Goal: Transaction & Acquisition: Obtain resource

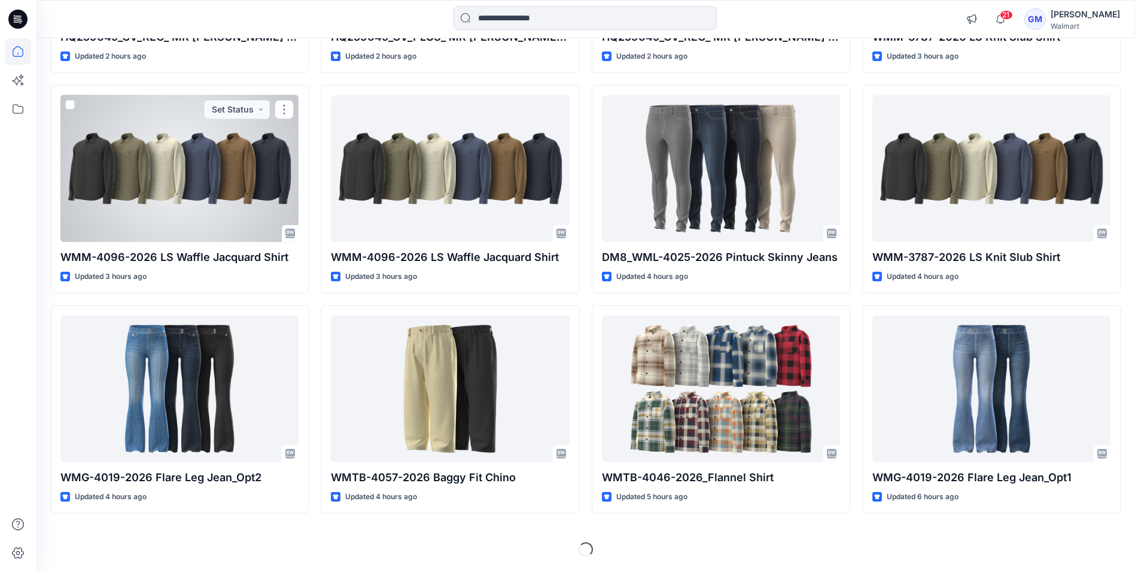
scroll to position [539, 0]
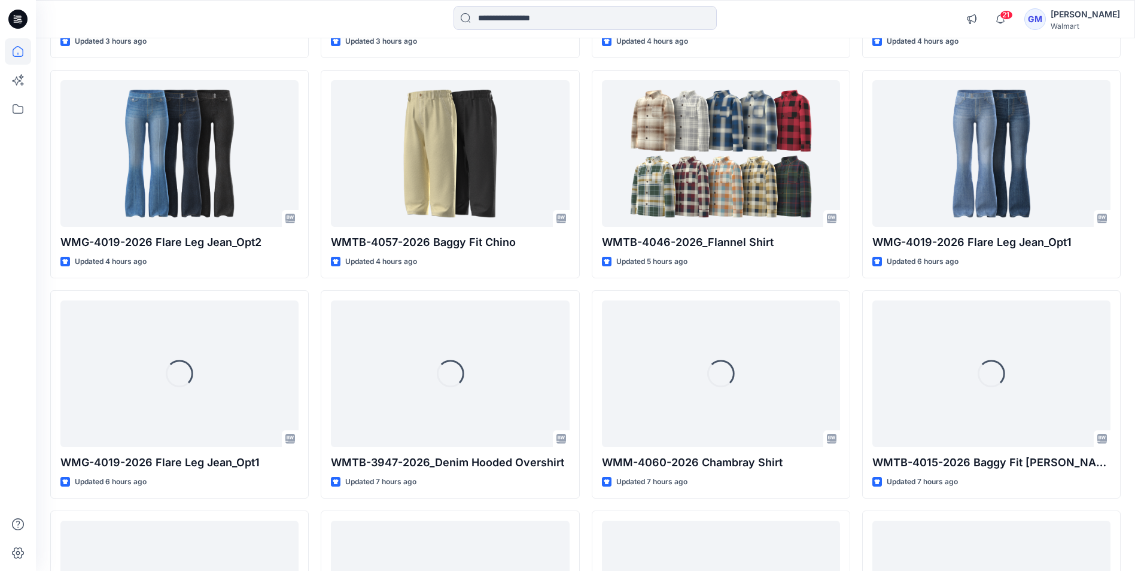
click at [19, 21] on icon at bounding box center [20, 21] width 4 height 1
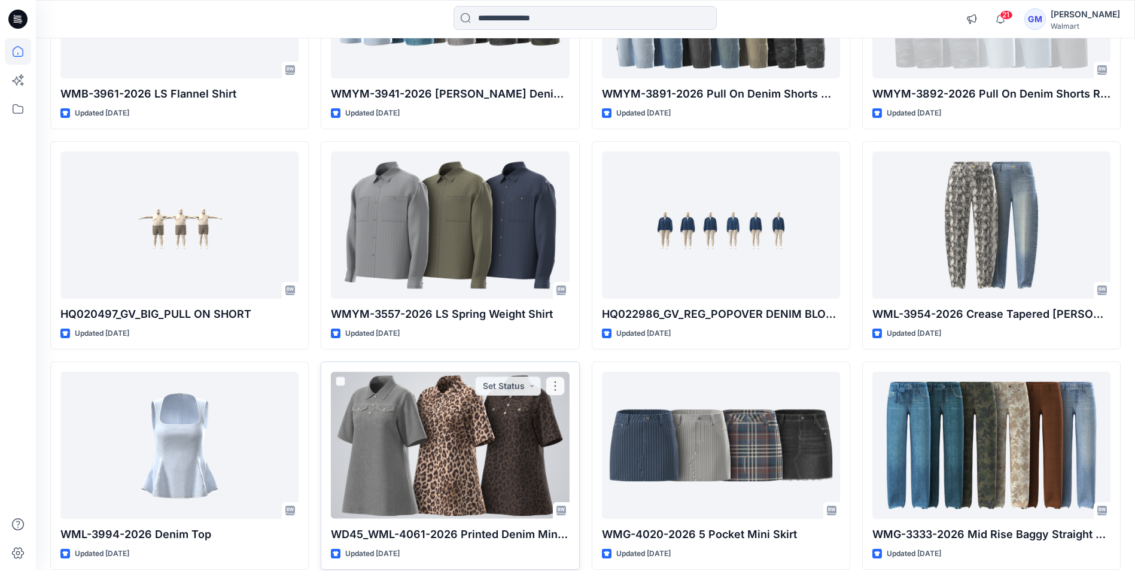
scroll to position [4266, 0]
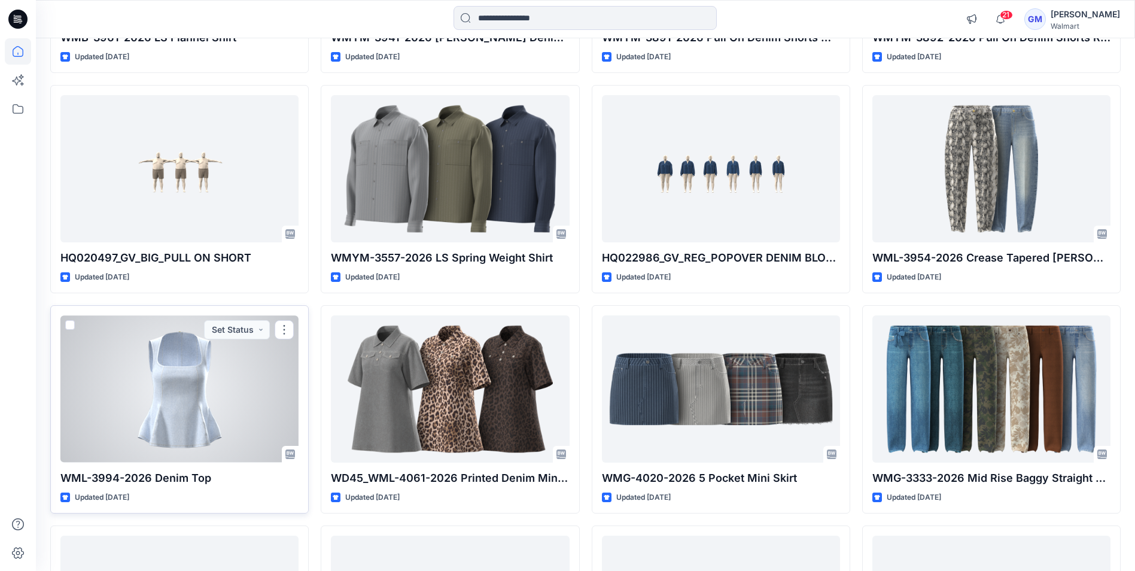
click at [166, 405] on div at bounding box center [179, 388] width 238 height 147
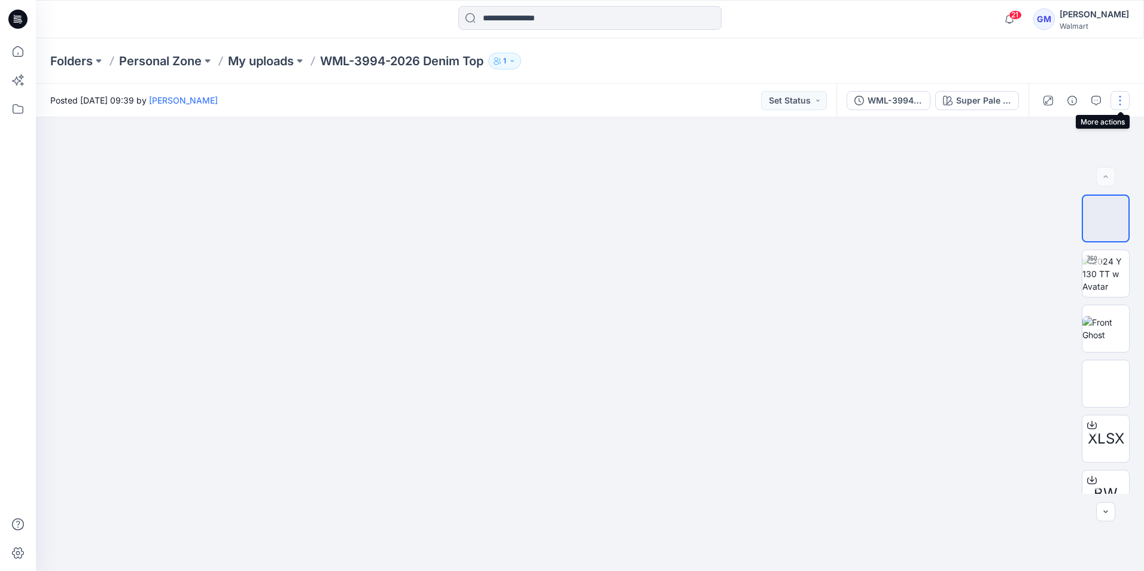
click at [1115, 104] on button "button" at bounding box center [1120, 100] width 19 height 19
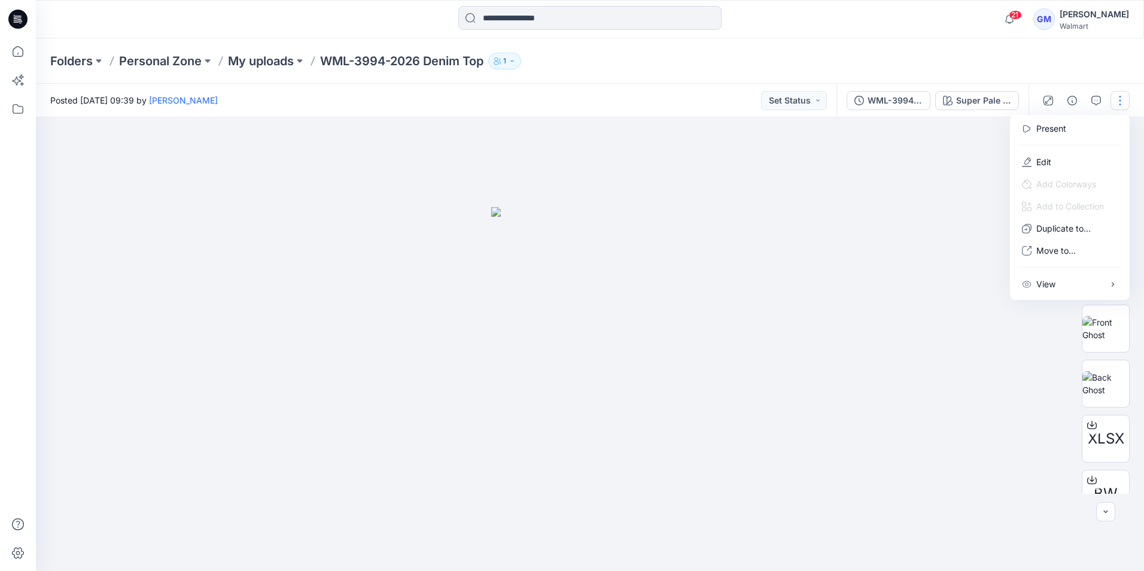
click at [933, 180] on div at bounding box center [590, 344] width 1108 height 454
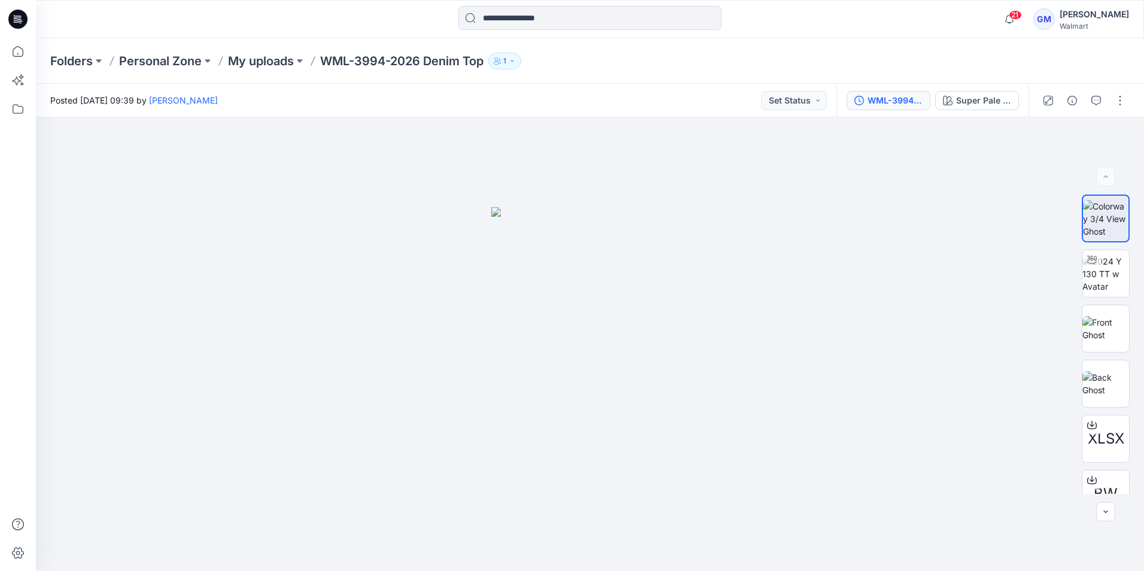
click at [902, 101] on div "WML-3994-2026 Denim Top_Full Colorway" at bounding box center [895, 100] width 55 height 13
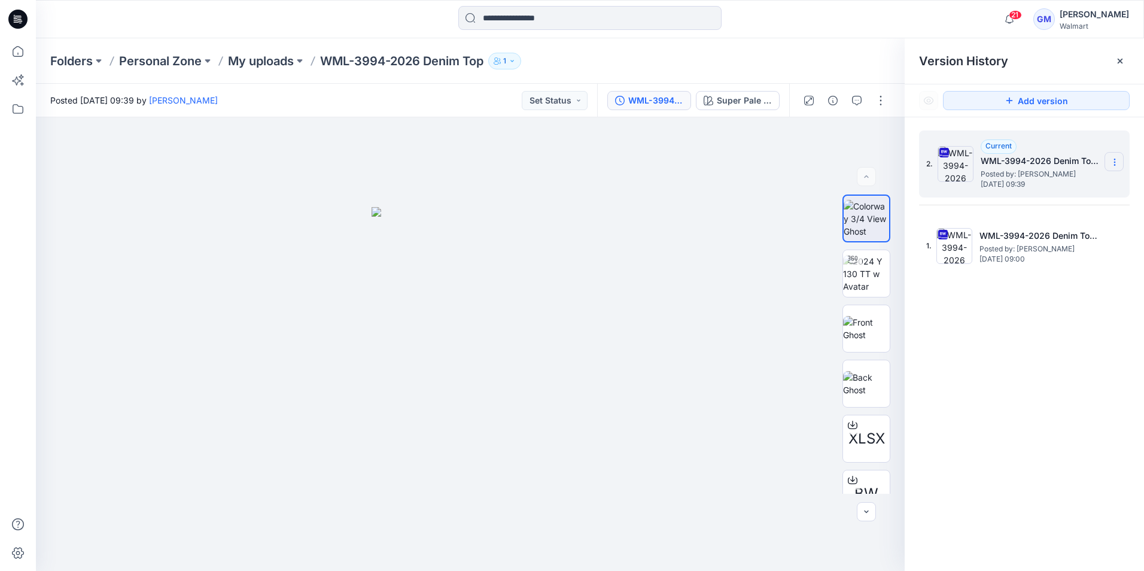
click at [1112, 162] on icon at bounding box center [1115, 162] width 10 height 10
click at [1086, 180] on span "Download Source BW File" at bounding box center [1054, 185] width 101 height 14
click at [23, 20] on icon at bounding box center [17, 19] width 19 height 19
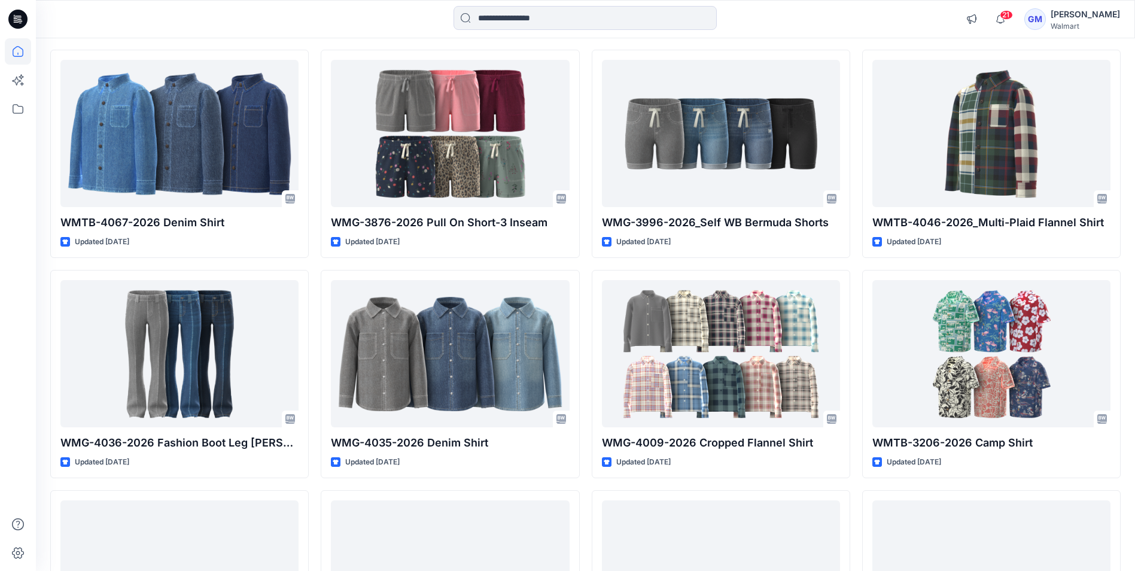
scroll to position [2334, 0]
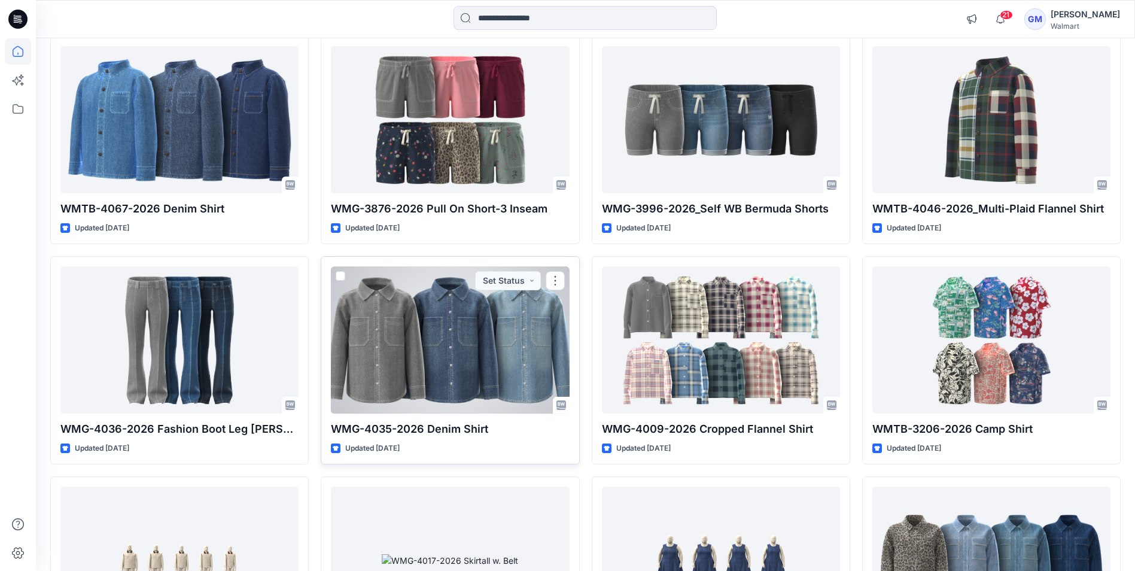
click at [472, 369] on div at bounding box center [450, 339] width 238 height 147
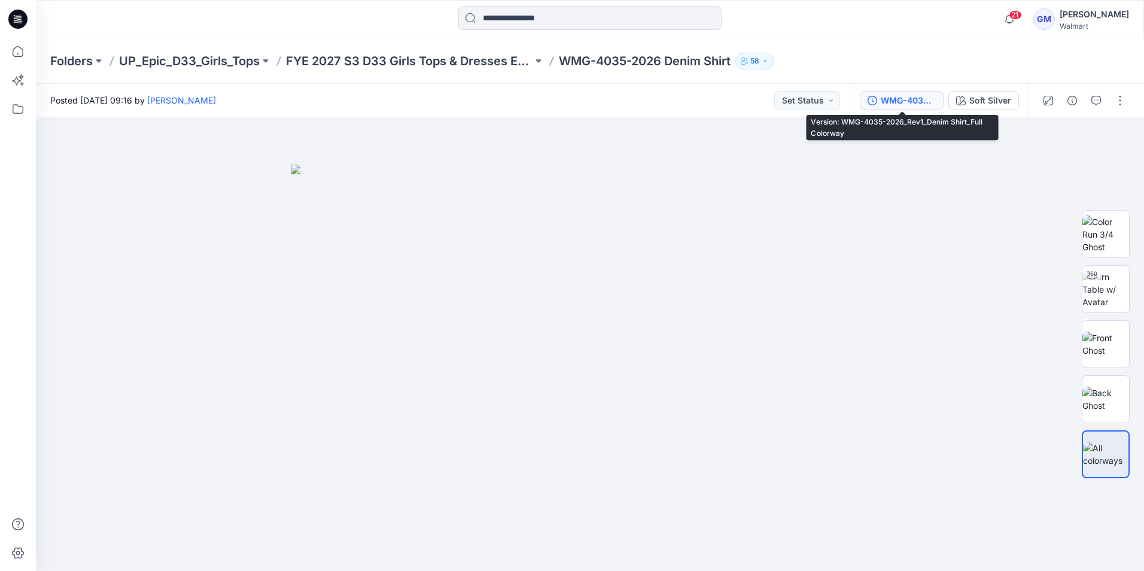
click at [905, 104] on div "WMG-4035-2026_Rev1_Denim Shirt_Full Colorway" at bounding box center [908, 100] width 55 height 13
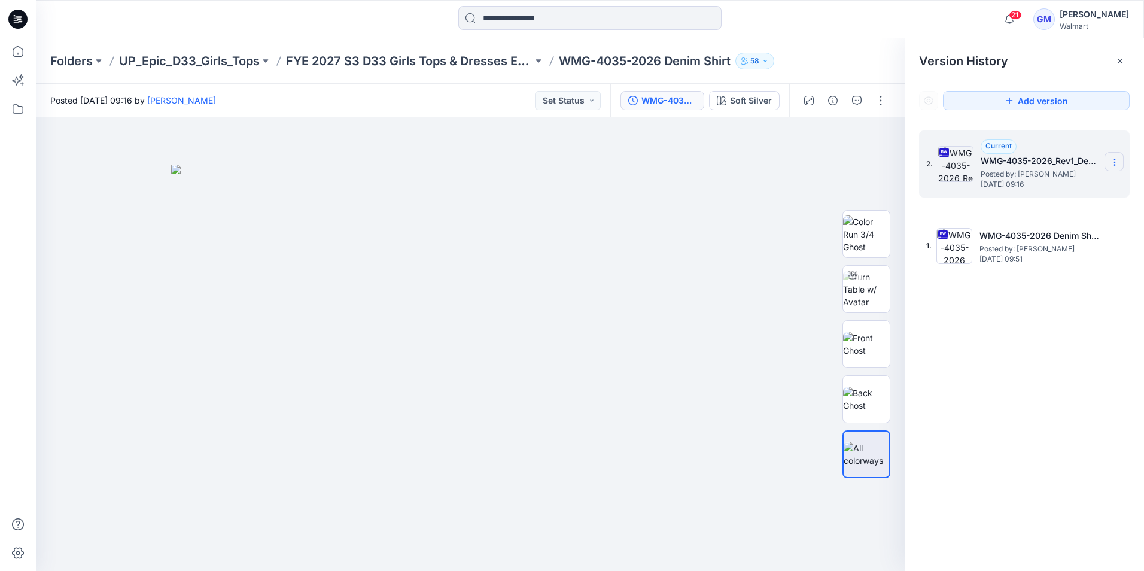
click at [1113, 162] on icon at bounding box center [1115, 162] width 10 height 10
click at [1060, 180] on span "Download Source BW File" at bounding box center [1054, 185] width 101 height 14
